Goal: Task Accomplishment & Management: Manage account settings

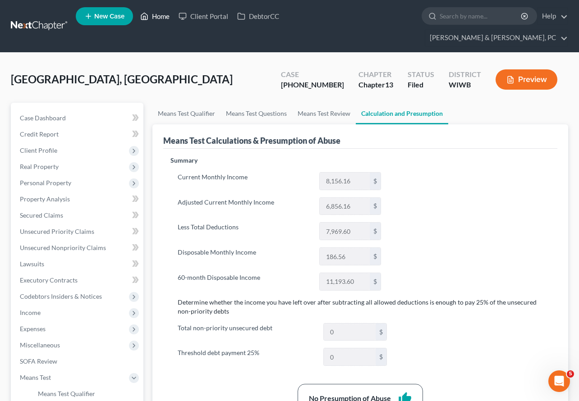
click at [152, 15] on link "Home" at bounding box center [155, 16] width 38 height 16
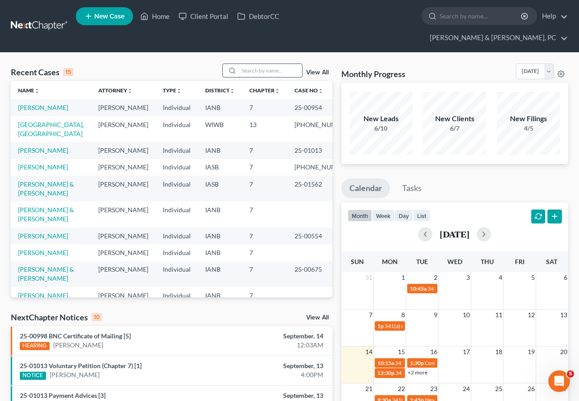
click at [261, 64] on input "search" at bounding box center [270, 70] width 63 height 13
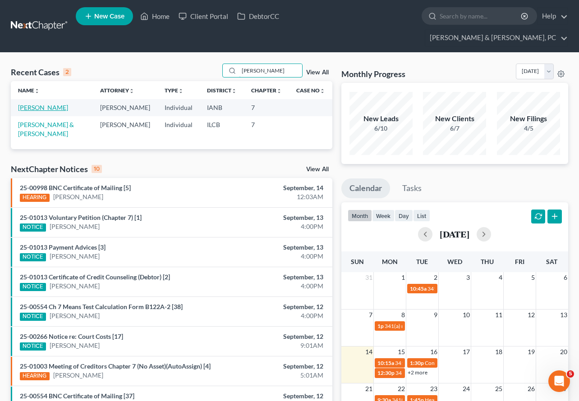
type input "Cantrill"
click at [37, 104] on link "Cantrill, Blake" at bounding box center [43, 108] width 50 height 8
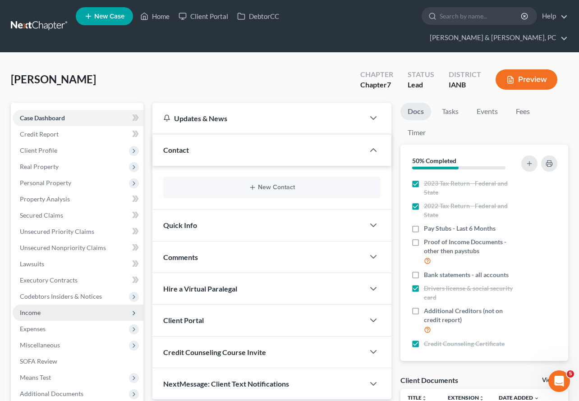
click at [30, 309] on span "Income" at bounding box center [30, 313] width 21 height 8
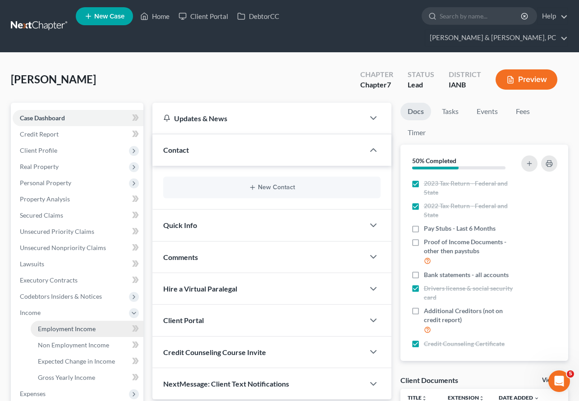
click at [47, 325] on span "Employment Income" at bounding box center [67, 329] width 58 height 8
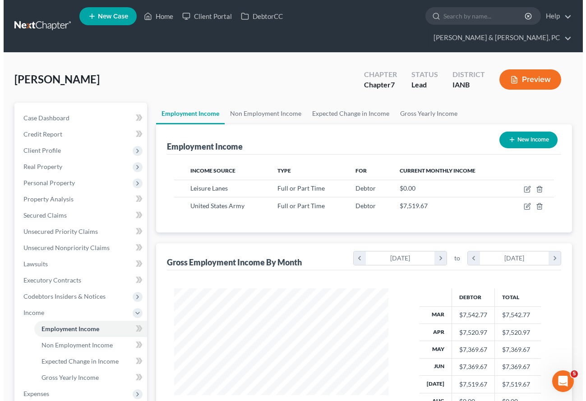
scroll to position [162, 232]
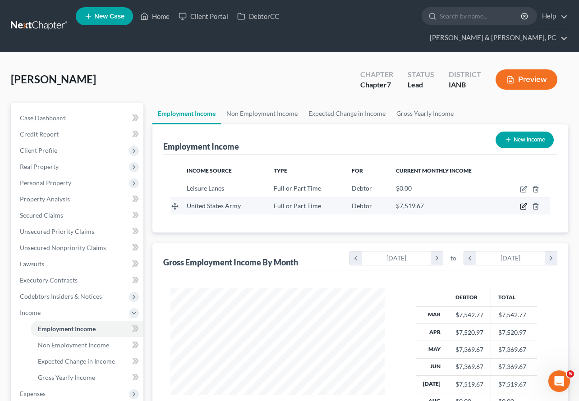
click at [525, 204] on icon "button" at bounding box center [524, 206] width 4 height 4
select select "0"
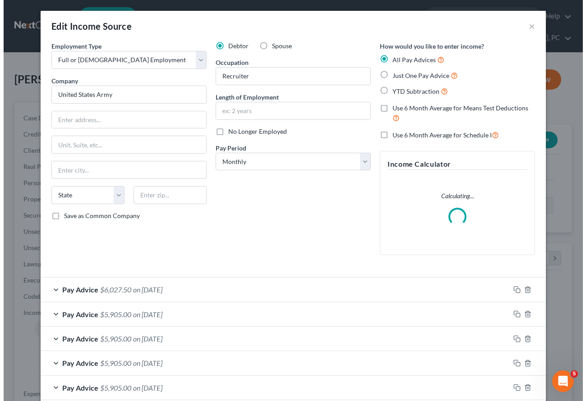
scroll to position [162, 235]
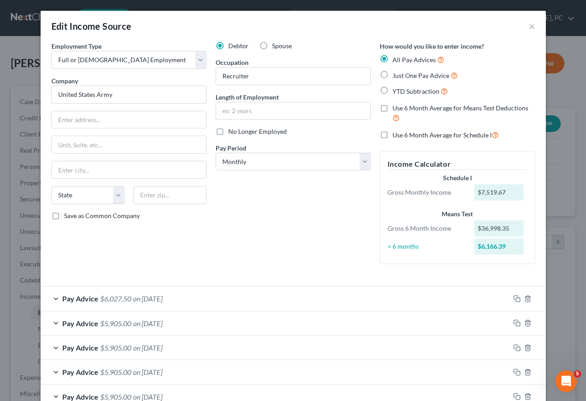
click at [5, 179] on div "Edit Income Source × Employment Type * Select Full or Part Time Employment Self…" at bounding box center [293, 200] width 586 height 401
